Goal: Register for event/course

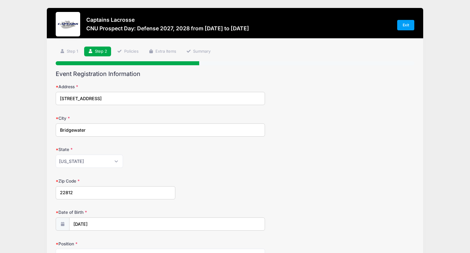
select select "VA"
select select "Defense"
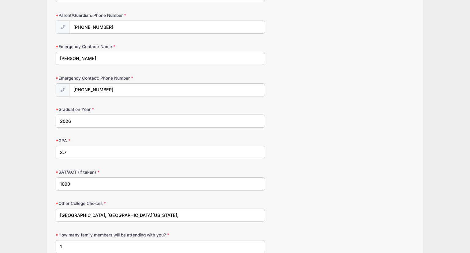
scroll to position [377, 0]
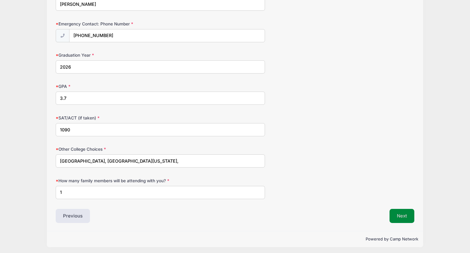
type input "000009087576"
click at [401, 215] on button "Next" at bounding box center [402, 216] width 25 height 14
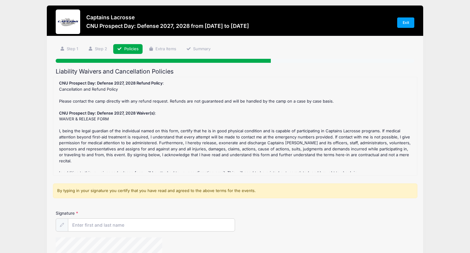
scroll to position [0, 0]
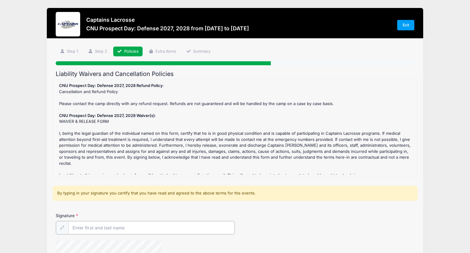
click at [80, 224] on input "Signature" at bounding box center [151, 227] width 167 height 13
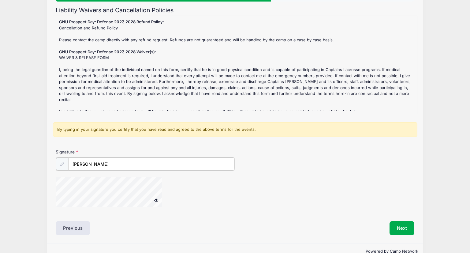
scroll to position [75, 0]
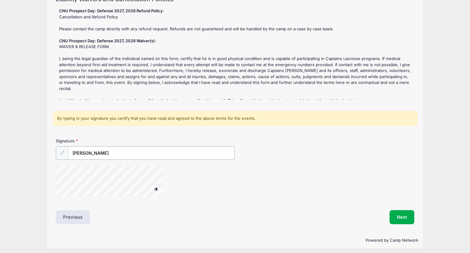
type input "[PERSON_NAME]"
click at [155, 189] on button at bounding box center [156, 189] width 11 height 8
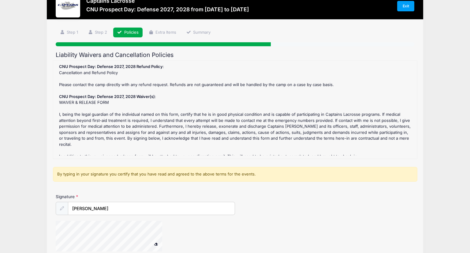
scroll to position [74, 0]
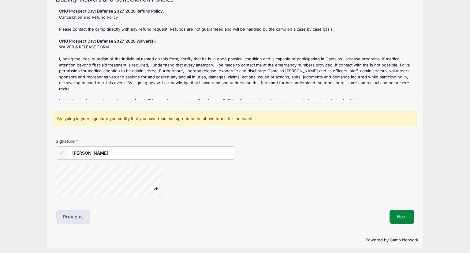
click at [401, 213] on button "Next" at bounding box center [402, 217] width 25 height 14
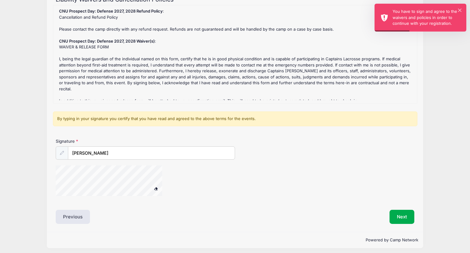
click at [466, 11] on div "× You have to sign and agree to the waivers and policies in order to continue w…" at bounding box center [421, 18] width 92 height 28
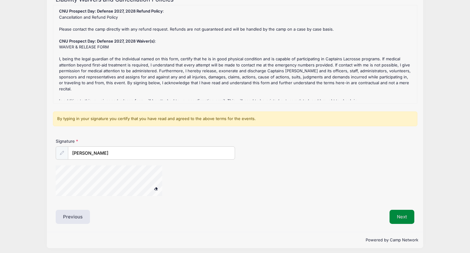
click at [399, 211] on button "Next" at bounding box center [402, 217] width 25 height 14
click at [62, 152] on icon at bounding box center [62, 154] width 4 height 4
click at [107, 156] on input "[PERSON_NAME]" at bounding box center [151, 154] width 167 height 13
click at [156, 188] on span at bounding box center [156, 189] width 4 height 3
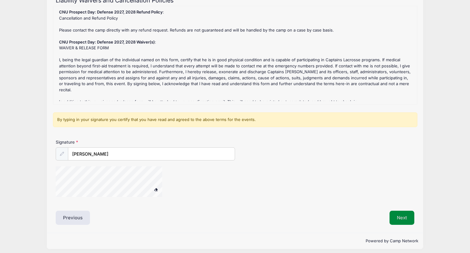
click at [407, 213] on button "Next" at bounding box center [402, 218] width 25 height 14
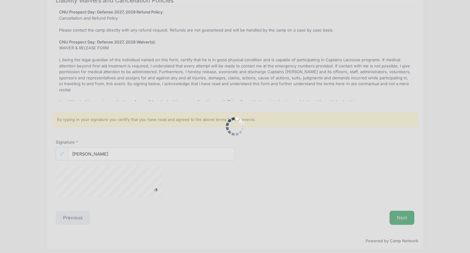
scroll to position [0, 0]
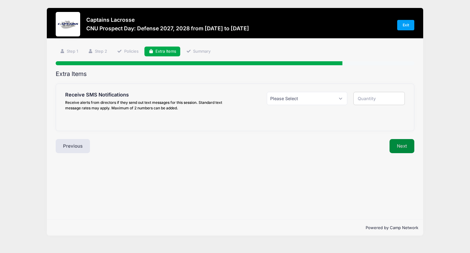
click at [403, 146] on button "Next" at bounding box center [402, 146] width 25 height 14
click at [303, 101] on select "Please Select Yes ($0.00) No" at bounding box center [307, 98] width 81 height 13
select select "0"
click at [267, 92] on select "Please Select Yes ($0.00) No" at bounding box center [307, 98] width 81 height 13
type input "0"
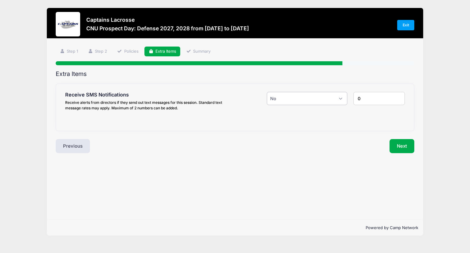
click at [334, 101] on select "Please Select Yes ($0.00) No" at bounding box center [307, 98] width 81 height 13
select select "1"
click at [267, 92] on select "Please Select Yes ($0.00) No" at bounding box center [307, 98] width 81 height 13
type input "1"
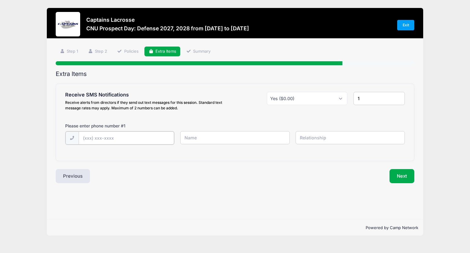
click at [0, 0] on input "text" at bounding box center [0, 0] width 0 height 0
type input "[PHONE_NUMBER]"
click at [0, 0] on input "text" at bounding box center [0, 0] width 0 height 0
type input "[PERSON_NAME]"
click at [0, 0] on input "text" at bounding box center [0, 0] width 0 height 0
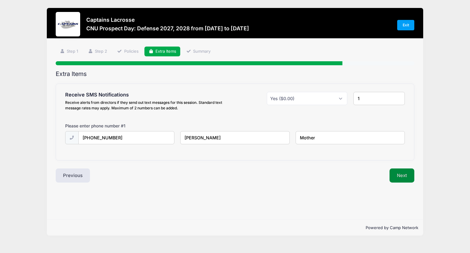
type input "Mother"
click at [400, 175] on button "Next" at bounding box center [402, 175] width 25 height 14
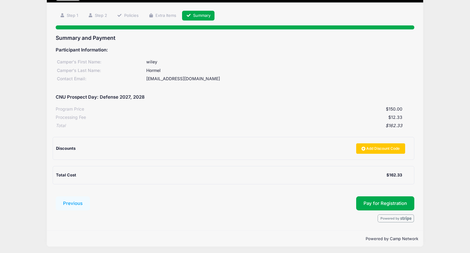
scroll to position [37, 0]
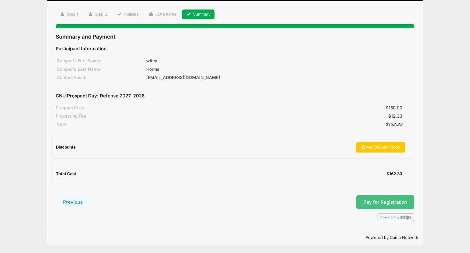
click at [386, 203] on span "Pay for Registration" at bounding box center [385, 202] width 43 height 6
